Goal: Information Seeking & Learning: Learn about a topic

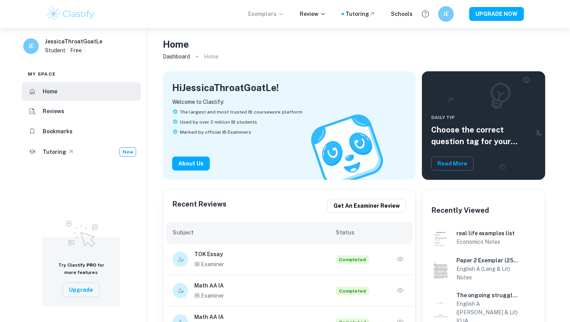
click at [277, 14] on p "Exemplars" at bounding box center [266, 14] width 36 height 9
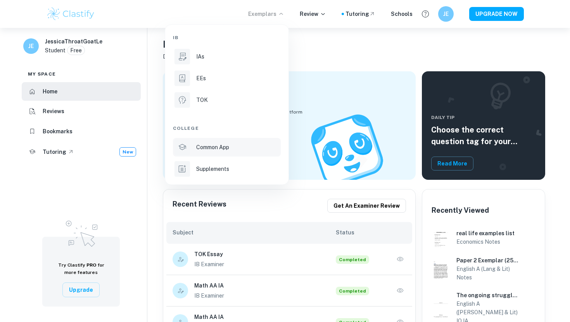
click at [226, 149] on p "Common App" at bounding box center [212, 147] width 33 height 9
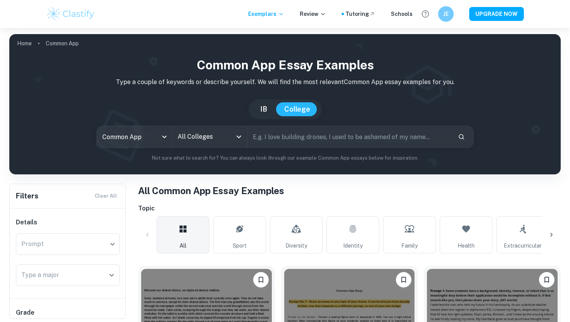
click at [275, 140] on input "text" at bounding box center [349, 137] width 204 height 22
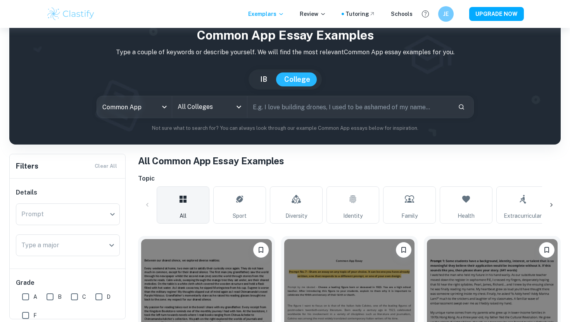
scroll to position [30, 0]
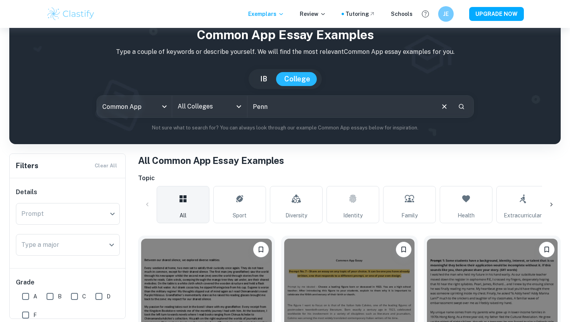
type input "Penn"
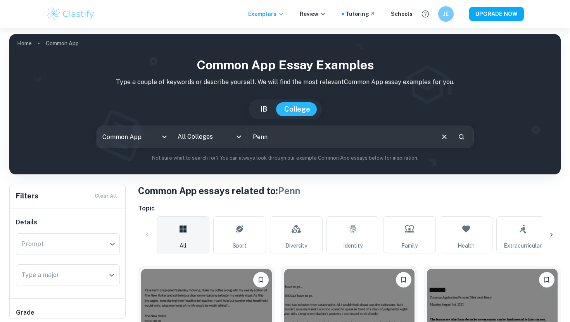
click at [241, 135] on icon "Open" at bounding box center [238, 136] width 9 height 9
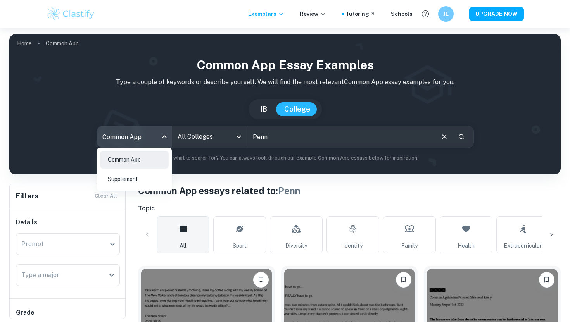
click at [159, 135] on body "We value your privacy We use cookies to enhance your browsing experience, serve…" at bounding box center [285, 189] width 570 height 322
click at [145, 173] on li "Supplement" at bounding box center [134, 179] width 69 height 18
type input "supplement"
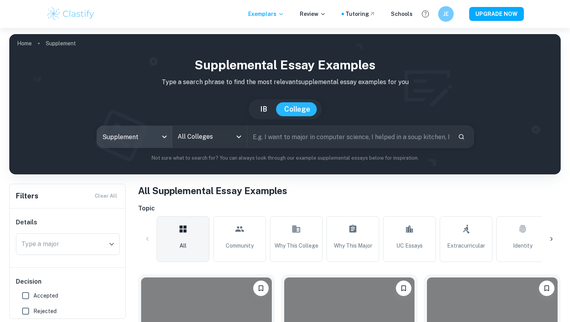
click at [237, 143] on div "All Colleges" at bounding box center [209, 137] width 75 height 22
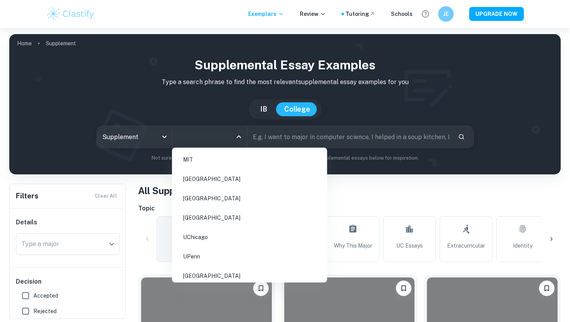
click at [226, 251] on li "UPenn" at bounding box center [249, 257] width 149 height 18
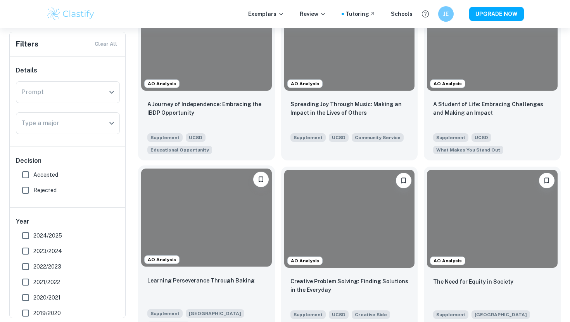
scroll to position [214, 0]
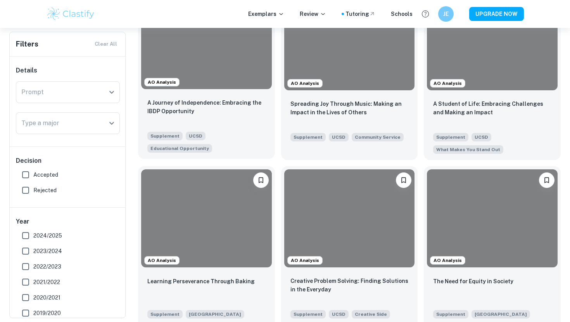
click at [211, 59] on div at bounding box center [206, 40] width 131 height 98
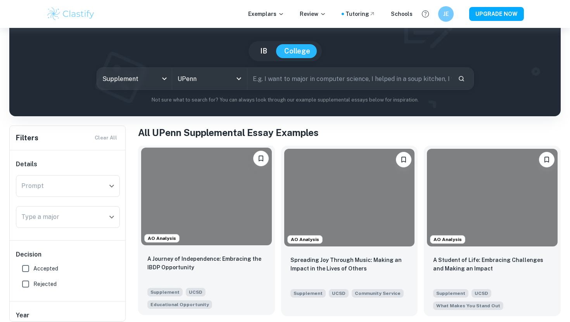
scroll to position [56, 0]
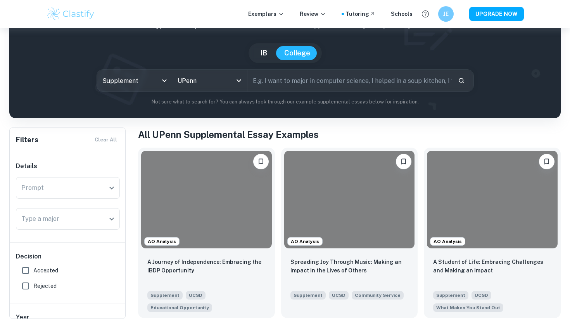
click at [299, 79] on input "text" at bounding box center [349, 81] width 204 height 22
type input "P"
type input "Penn"
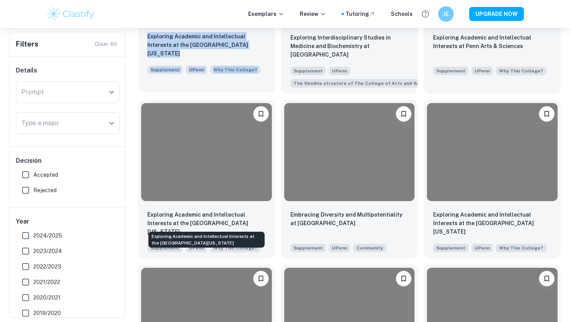
scroll to position [306, 0]
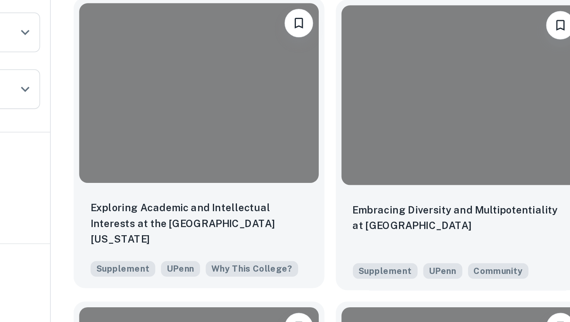
click at [203, 152] on div at bounding box center [206, 125] width 131 height 98
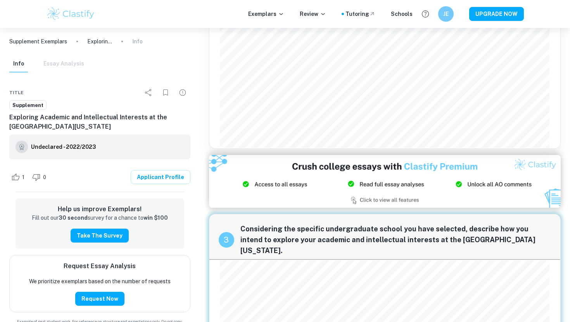
scroll to position [747, 0]
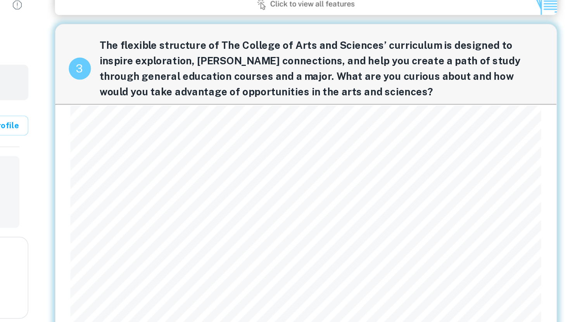
scroll to position [382, 0]
drag, startPoint x: 376, startPoint y: 140, endPoint x: 256, endPoint y: 106, distance: 125.0
click at [256, 116] on span "The flexible structure of The College of Arts and Sciences’ curriculum is desig…" at bounding box center [395, 137] width 311 height 43
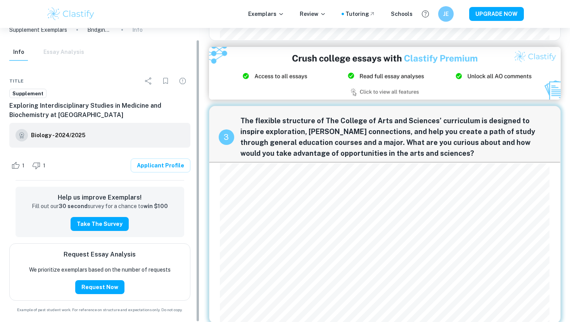
scroll to position [0, 0]
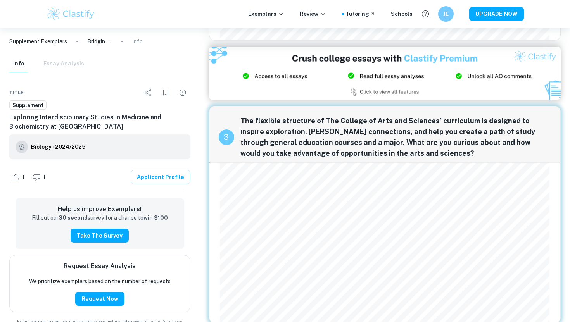
click at [65, 62] on div "Info Essay Analysis" at bounding box center [46, 63] width 75 height 17
